Goal: Task Accomplishment & Management: Manage account settings

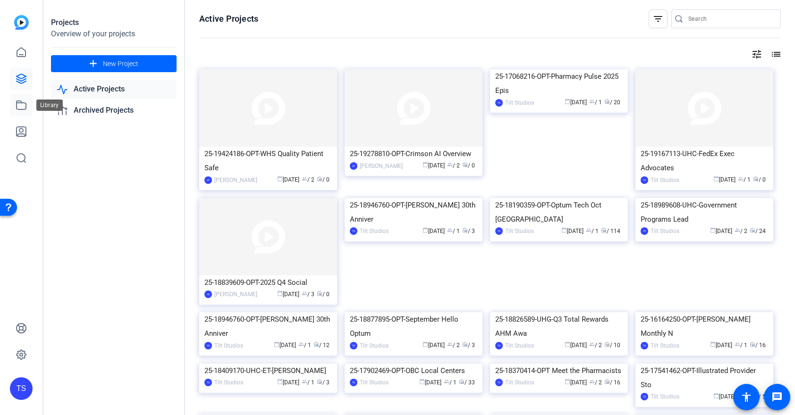
click at [28, 109] on link at bounding box center [21, 105] width 23 height 23
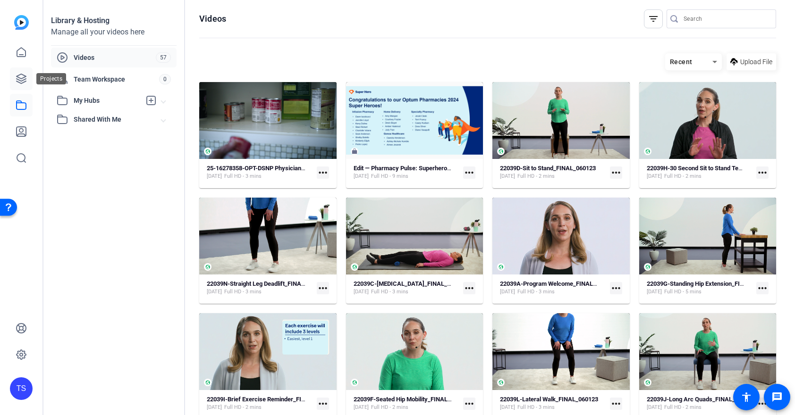
click at [18, 79] on icon at bounding box center [21, 78] width 11 height 11
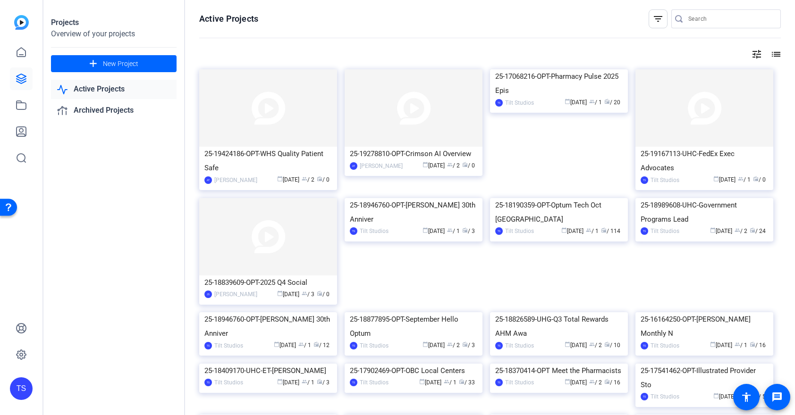
click at [727, 23] on input "Search" at bounding box center [730, 18] width 85 height 11
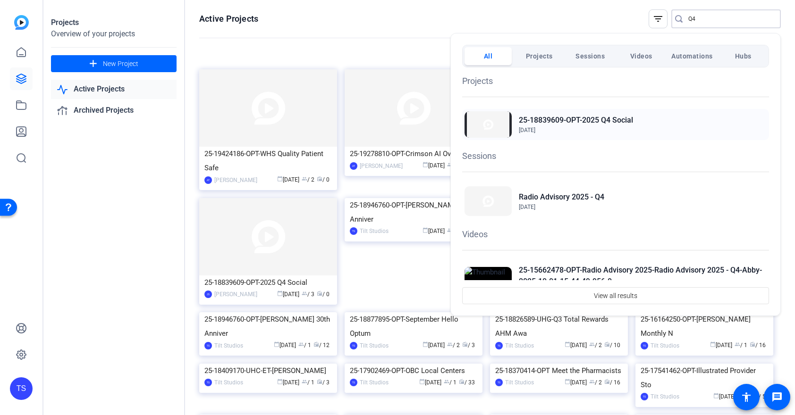
type input "Q4"
click at [531, 120] on h2 "25-18839609-OPT-2025 Q4 Social" at bounding box center [576, 120] width 114 height 11
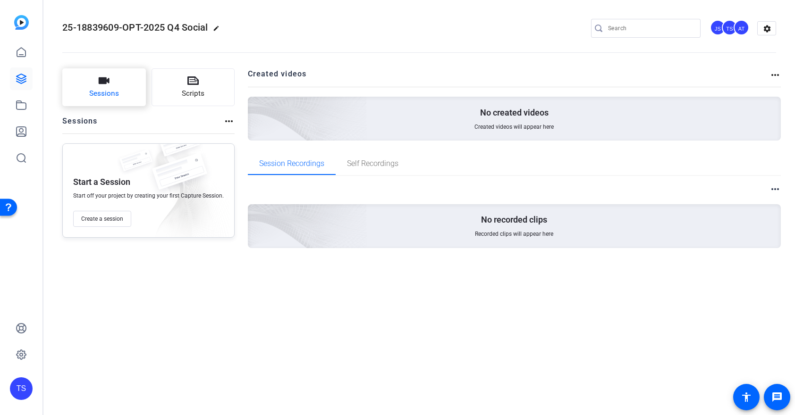
click at [131, 88] on button "Sessions" at bounding box center [104, 87] width 84 height 38
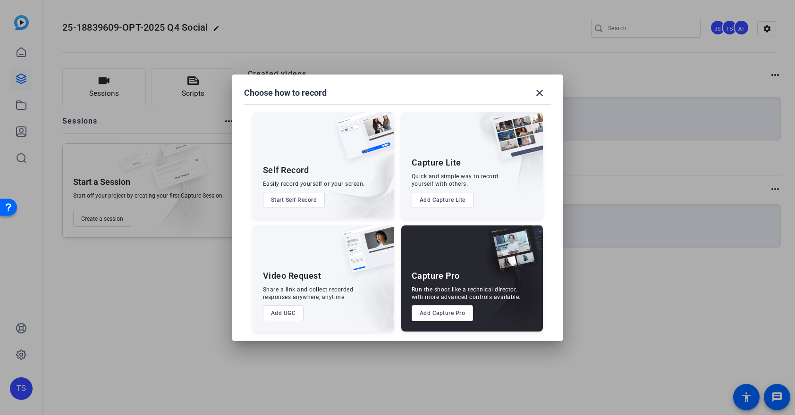
click at [436, 315] on button "Add Capture Pro" at bounding box center [443, 313] width 62 height 16
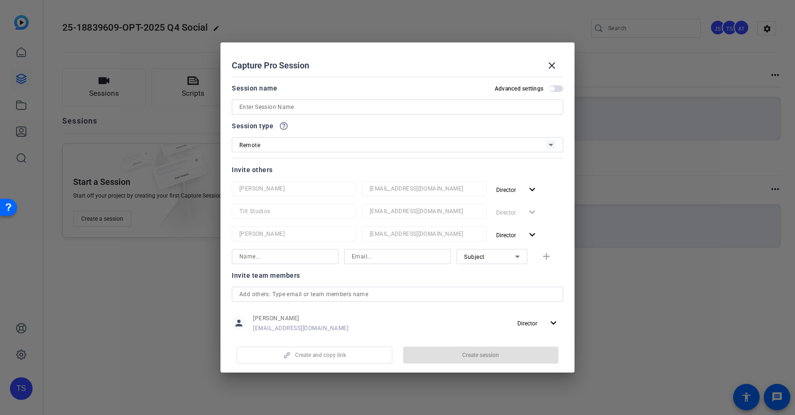
click at [303, 103] on input at bounding box center [397, 106] width 316 height 11
paste input "25-18839609-B2C11 Testicular self-check"
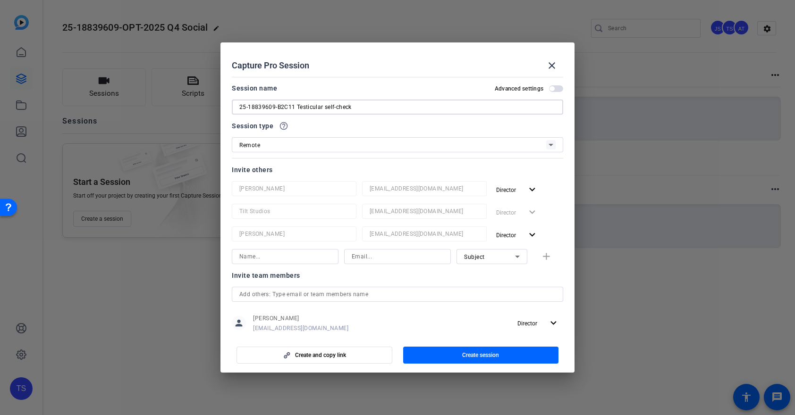
type input "25-18839609-B2C11 Testicular self-check"
click at [325, 168] on div "Invite others" at bounding box center [397, 169] width 331 height 11
click at [533, 236] on mat-icon "expand_more" at bounding box center [532, 235] width 12 height 12
click at [516, 270] on span "Remove User" at bounding box center [517, 271] width 35 height 7
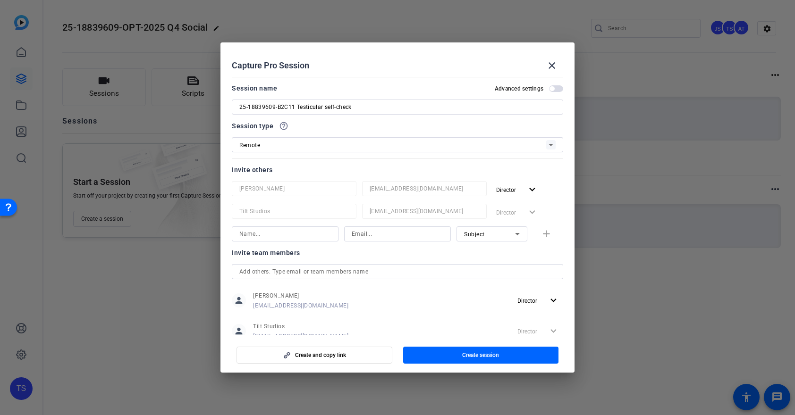
scroll to position [28, 0]
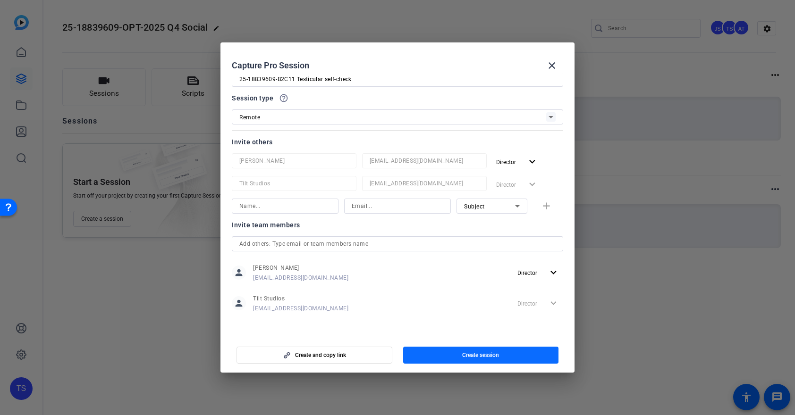
click at [467, 352] on span "Create session" at bounding box center [480, 356] width 37 height 8
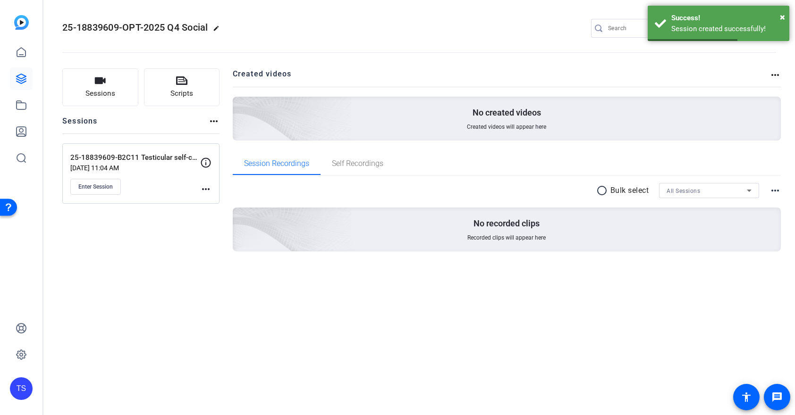
click at [209, 188] on mat-icon "more_horiz" at bounding box center [205, 189] width 11 height 11
click at [215, 200] on span "Edit Session" at bounding box center [229, 202] width 43 height 11
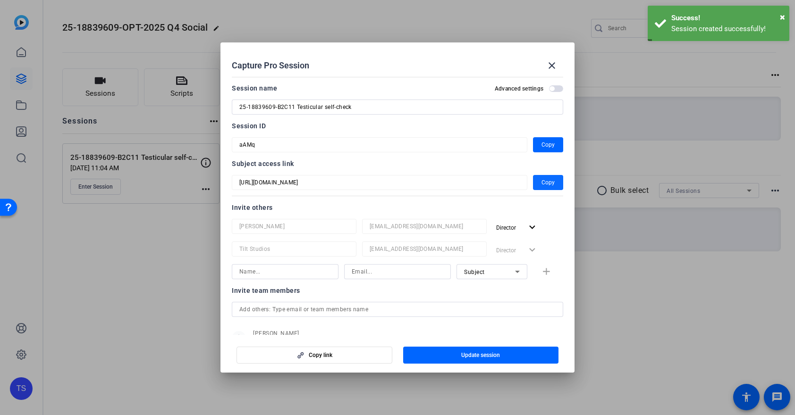
click at [552, 186] on span "Copy" at bounding box center [547, 182] width 13 height 11
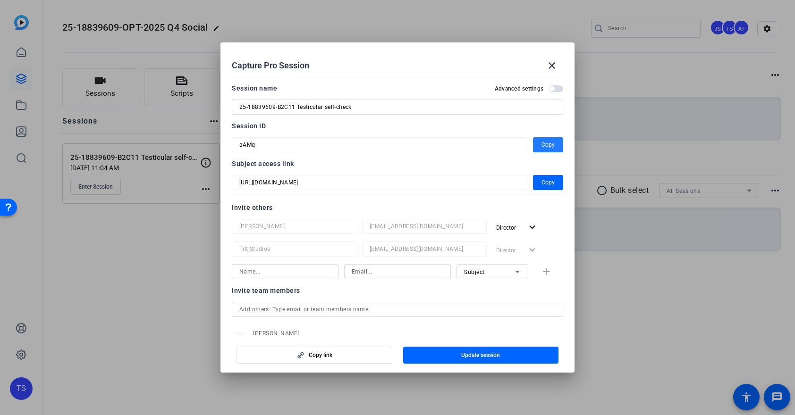
click at [550, 145] on span "Copy" at bounding box center [547, 144] width 13 height 11
click at [551, 63] on mat-icon "close" at bounding box center [551, 65] width 11 height 11
